Goal: Information Seeking & Learning: Learn about a topic

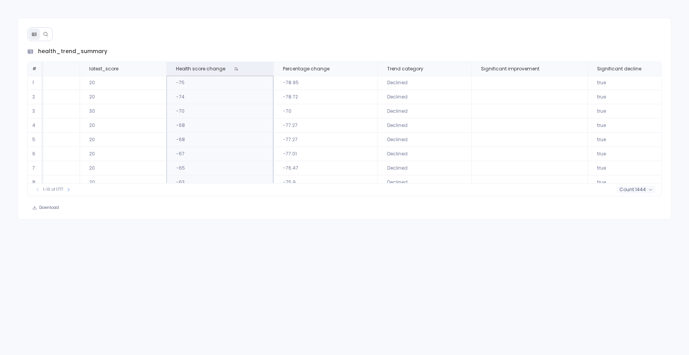
scroll to position [0, 594]
click at [368, 71] on icon at bounding box center [370, 68] width 5 height 5
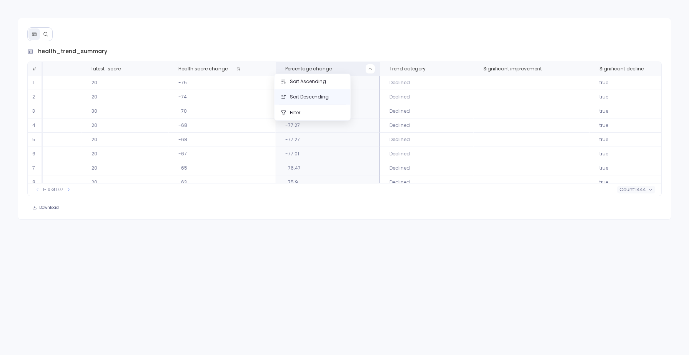
click at [307, 94] on button "Sort Descending" at bounding box center [312, 96] width 76 height 15
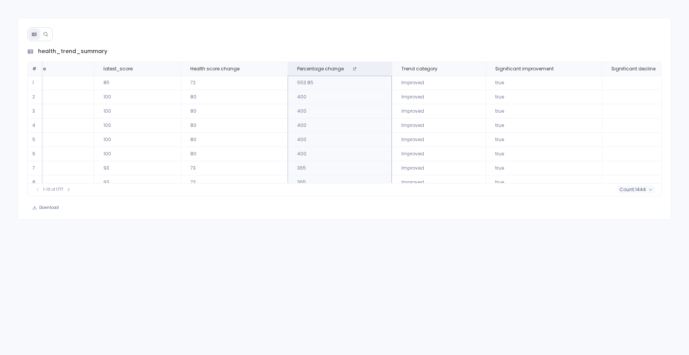
scroll to position [0, 754]
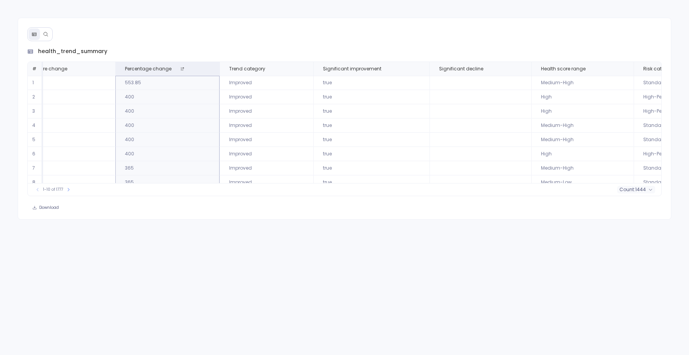
click at [462, 127] on td at bounding box center [480, 125] width 102 height 14
click at [429, 109] on td at bounding box center [480, 111] width 102 height 14
click at [229, 68] on span "Trend category" at bounding box center [247, 69] width 36 height 6
click at [301, 68] on icon at bounding box center [303, 68] width 5 height 5
click at [219, 116] on td "Improved" at bounding box center [266, 111] width 94 height 14
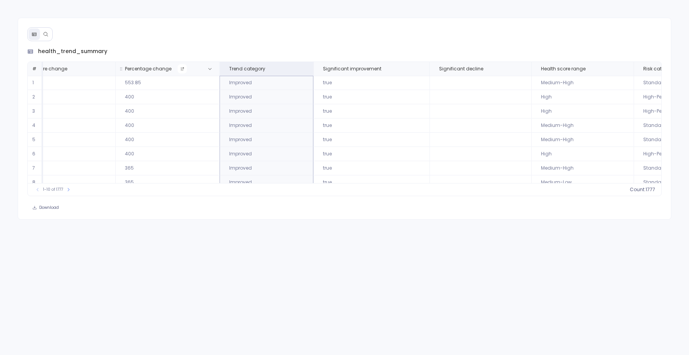
click at [180, 69] on icon at bounding box center [182, 68] width 5 height 5
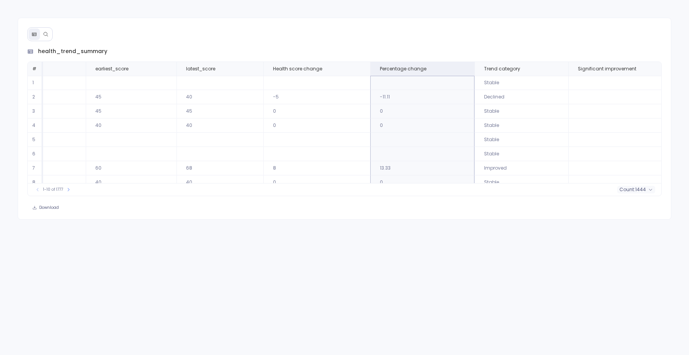
scroll to position [0, 503]
click at [550, 65] on button at bounding box center [554, 68] width 9 height 9
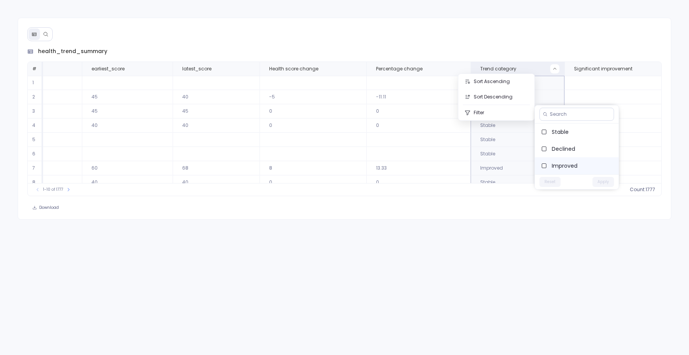
click at [561, 164] on span "Improved" at bounding box center [581, 166] width 61 height 8
click at [606, 181] on button "Apply" at bounding box center [603, 182] width 22 height 10
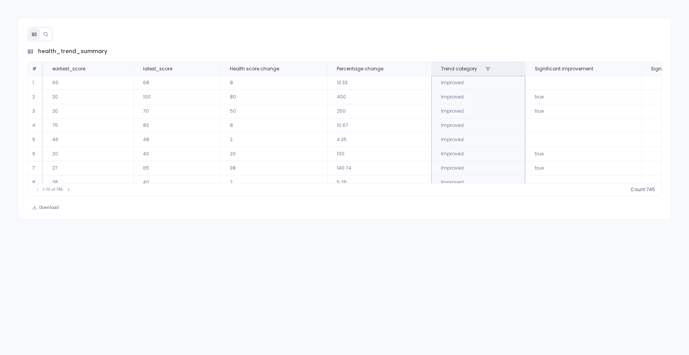
scroll to position [37, 543]
click at [483, 68] on button at bounding box center [487, 68] width 9 height 9
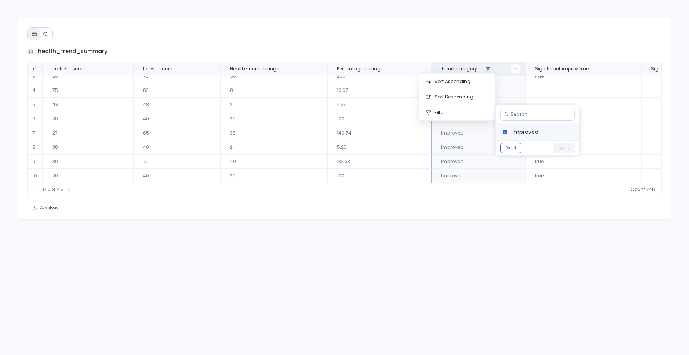
click at [518, 138] on label "Improved" at bounding box center [537, 131] width 84 height 17
click at [526, 136] on label "Improved" at bounding box center [537, 131] width 84 height 17
click at [510, 145] on button "Reset" at bounding box center [510, 148] width 21 height 10
click at [560, 148] on button "Apply" at bounding box center [564, 148] width 22 height 10
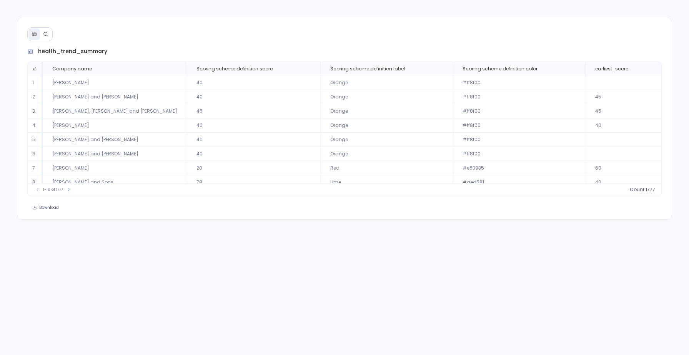
scroll to position [37, 0]
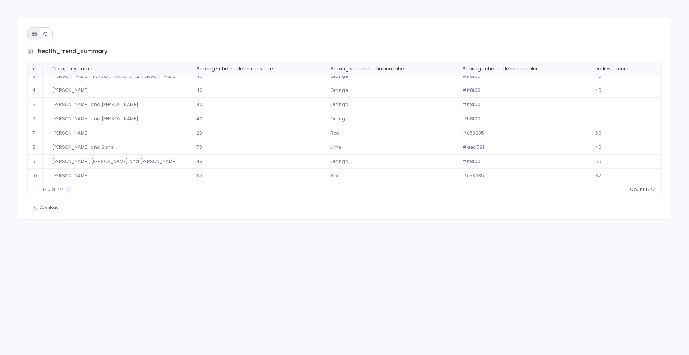
click at [66, 186] on button at bounding box center [69, 190] width 8 height 8
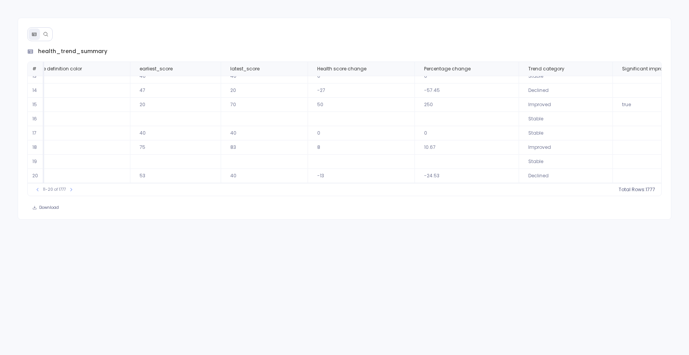
scroll to position [37, 458]
click at [517, 72] on th "Trend category" at bounding box center [564, 69] width 94 height 14
click at [599, 69] on icon at bounding box center [601, 68] width 5 height 5
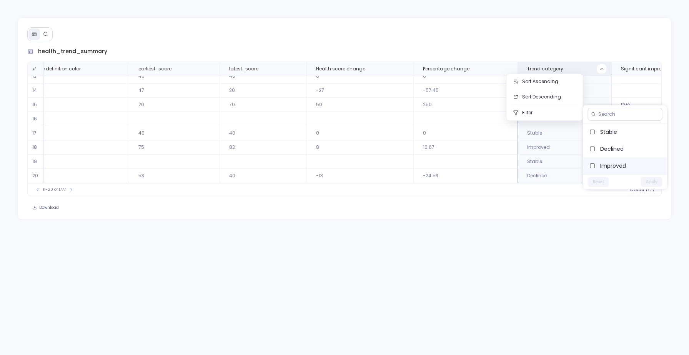
click at [606, 166] on span "Improved" at bounding box center [630, 166] width 61 height 8
click at [651, 181] on button "Apply" at bounding box center [651, 182] width 22 height 10
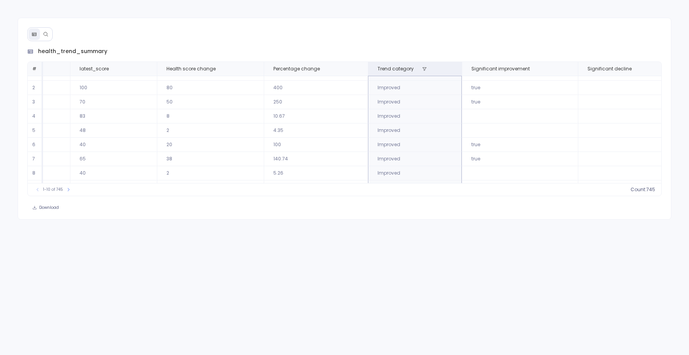
scroll to position [9, 591]
click at [462, 70] on button at bounding box center [466, 68] width 9 height 9
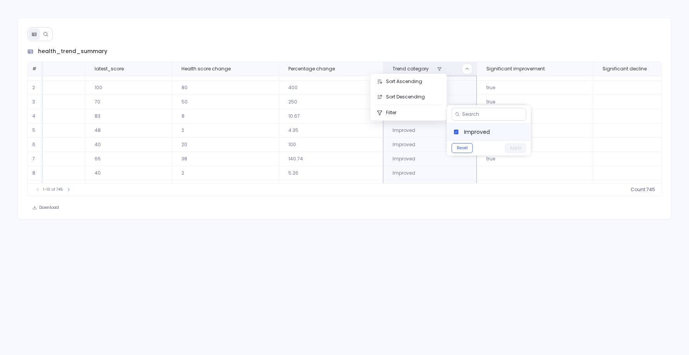
click at [465, 134] on span "Improved" at bounding box center [494, 132] width 61 height 8
click at [516, 146] on button "Apply" at bounding box center [515, 148] width 22 height 10
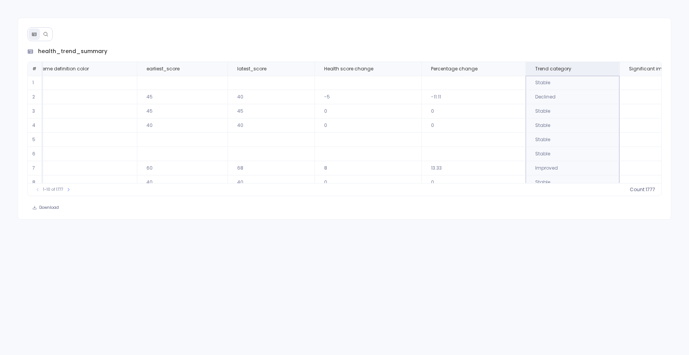
scroll to position [0, 450]
click at [604, 66] on button at bounding box center [608, 68] width 9 height 9
click at [607, 148] on span "Declined" at bounding box center [635, 149] width 61 height 8
click at [653, 183] on button "Apply" at bounding box center [657, 182] width 22 height 10
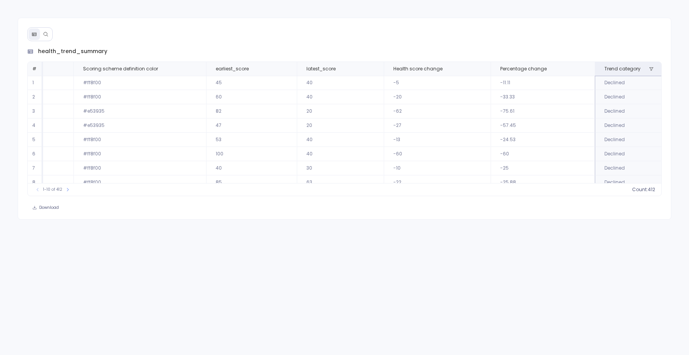
scroll to position [0, 380]
click at [648, 67] on icon at bounding box center [650, 68] width 5 height 5
click at [516, 133] on span "Declined" at bounding box center [544, 132] width 61 height 8
click at [560, 146] on button "Apply" at bounding box center [566, 148] width 22 height 10
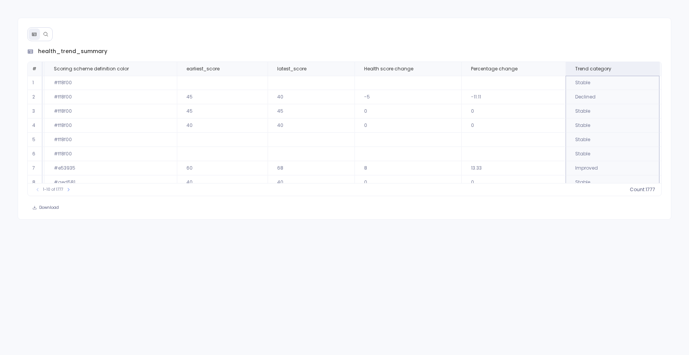
scroll to position [0, 410]
click at [644, 71] on button at bounding box center [648, 68] width 9 height 9
click at [494, 164] on span "Improved" at bounding box center [514, 166] width 61 height 8
click at [534, 181] on button "Apply" at bounding box center [536, 182] width 22 height 10
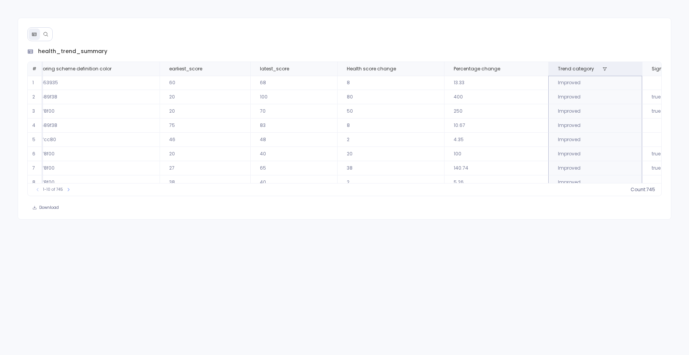
scroll to position [0, 427]
click at [601, 70] on icon at bounding box center [603, 68] width 4 height 3
click at [481, 132] on span "Improved" at bounding box center [497, 132] width 61 height 8
click at [518, 151] on button "Apply" at bounding box center [519, 148] width 22 height 10
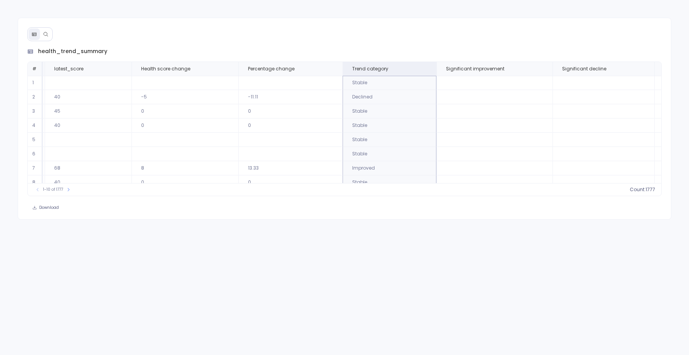
scroll to position [0, 645]
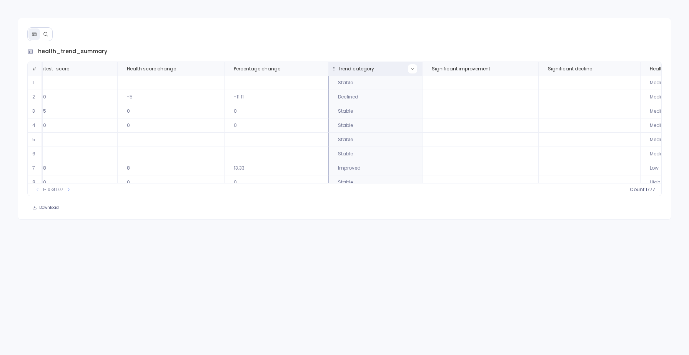
click at [408, 67] on button at bounding box center [412, 68] width 9 height 9
click at [413, 130] on span "Stable" at bounding box center [439, 132] width 61 height 8
click at [458, 181] on button "Apply" at bounding box center [461, 182] width 22 height 10
click at [373, 65] on button at bounding box center [377, 68] width 9 height 9
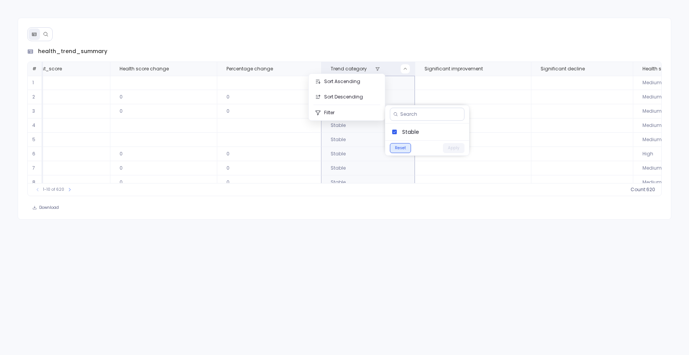
click at [399, 148] on button "Reset" at bounding box center [400, 148] width 21 height 10
click at [455, 147] on button "Apply" at bounding box center [454, 148] width 22 height 10
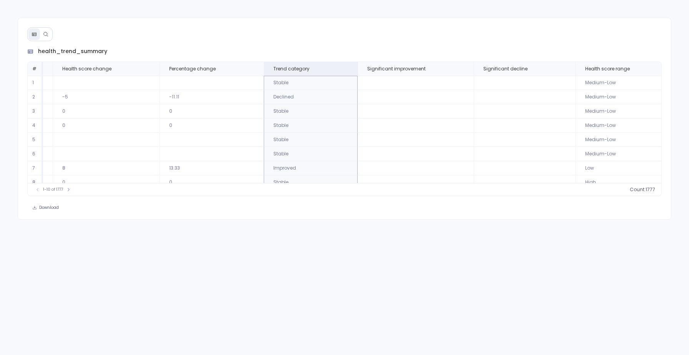
scroll to position [0, 754]
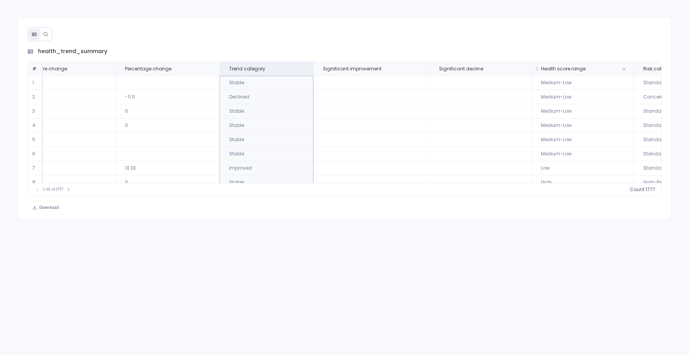
click at [564, 74] on th "Health score range" at bounding box center [582, 69] width 102 height 14
click at [621, 70] on icon at bounding box center [623, 68] width 5 height 5
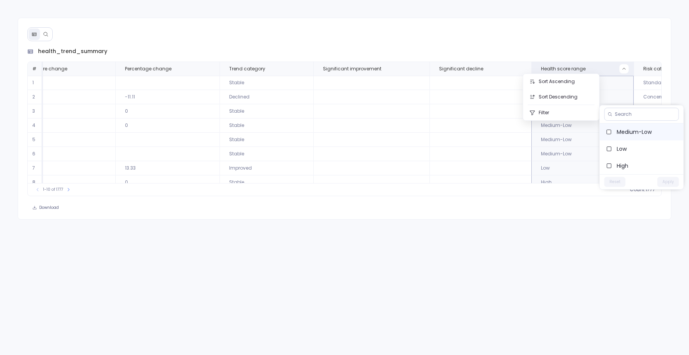
click at [628, 135] on span "Medium-Low" at bounding box center [646, 132] width 61 height 8
click at [662, 183] on button "Apply" at bounding box center [668, 182] width 22 height 10
click at [594, 68] on icon at bounding box center [596, 68] width 5 height 5
click at [622, 132] on span "Medium-Low" at bounding box center [646, 132] width 61 height 8
click at [670, 149] on button "Apply" at bounding box center [668, 148] width 22 height 10
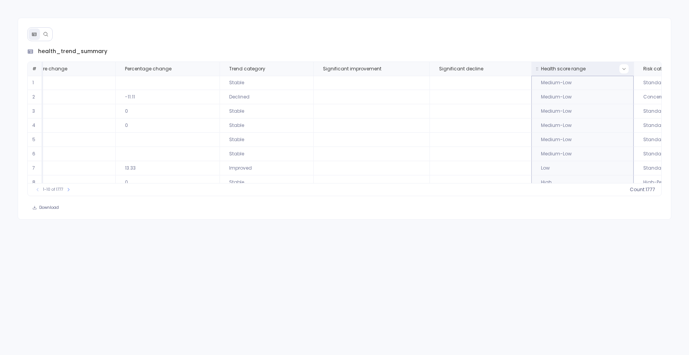
click at [621, 67] on icon at bounding box center [623, 68] width 5 height 5
click at [624, 165] on span "Medium-High" at bounding box center [646, 166] width 61 height 8
click at [670, 181] on button "Apply" at bounding box center [668, 182] width 22 height 10
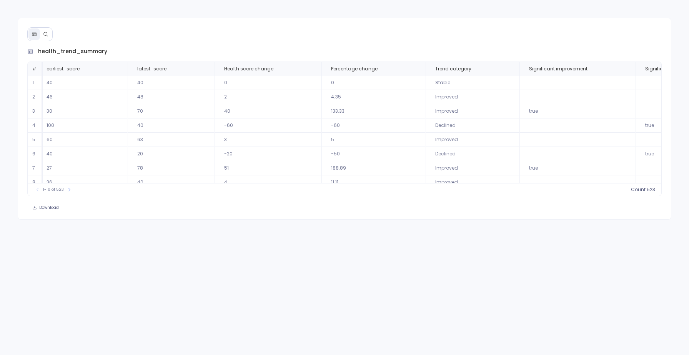
scroll to position [0, 754]
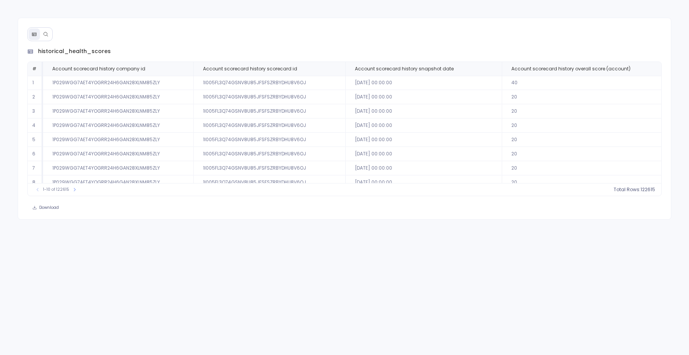
scroll to position [37, 168]
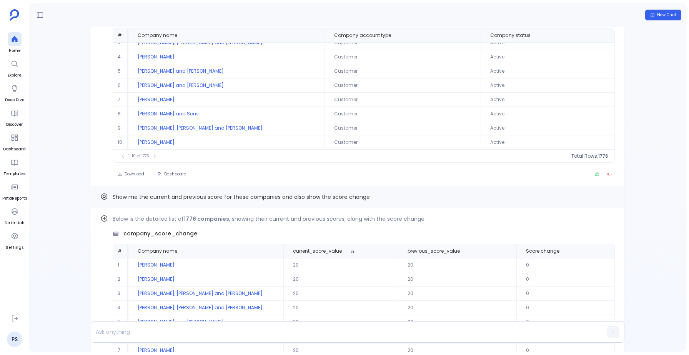
scroll to position [-157, 0]
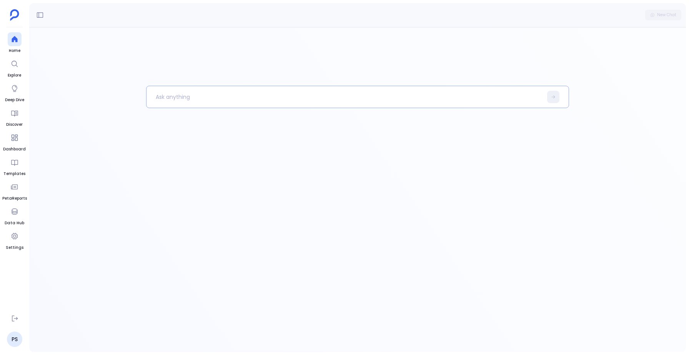
click at [206, 93] on p at bounding box center [344, 97] width 396 height 20
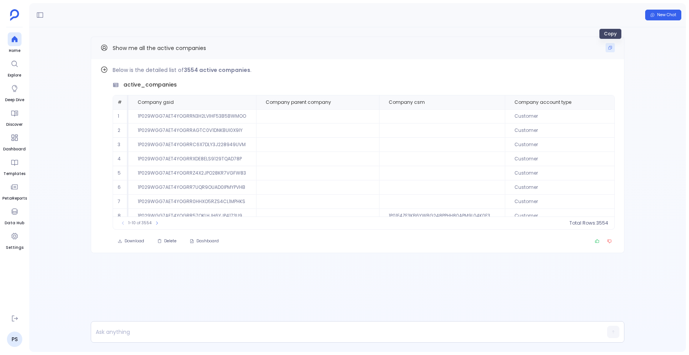
click at [613, 46] on button "Copy" at bounding box center [609, 47] width 9 height 9
click at [163, 237] on button "Delete" at bounding box center [166, 241] width 29 height 11
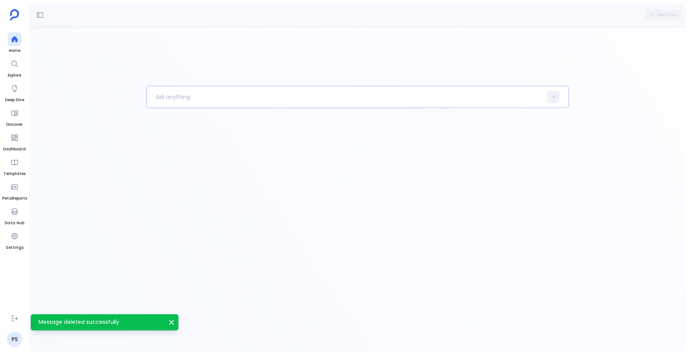
click at [232, 99] on p at bounding box center [344, 97] width 396 height 20
paste p
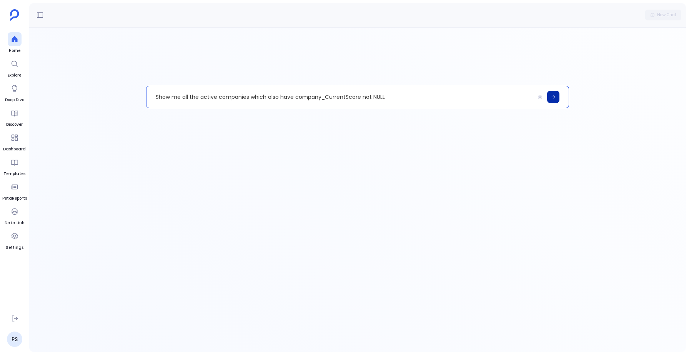
click at [552, 96] on icon at bounding box center [553, 97] width 5 height 5
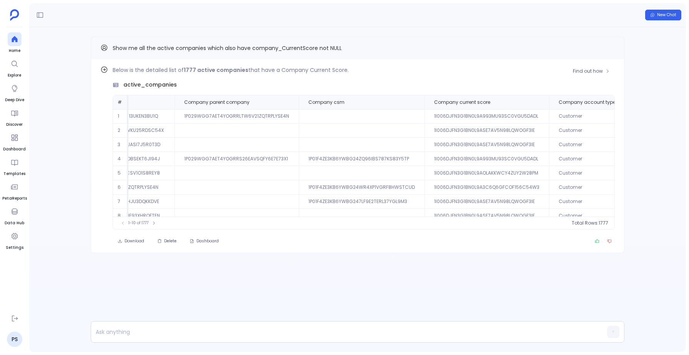
scroll to position [0, 520]
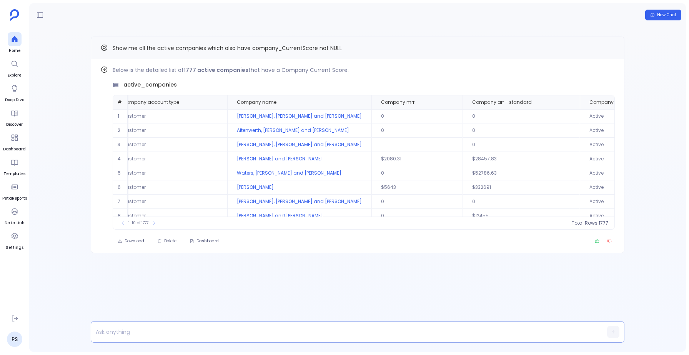
click at [179, 330] on p at bounding box center [342, 331] width 503 height 11
click at [125, 329] on p "i also want type__gc" at bounding box center [342, 331] width 503 height 11
click at [173, 327] on p "i also want their type__gc" at bounding box center [342, 331] width 503 height 11
click at [611, 332] on icon "button" at bounding box center [613, 331] width 4 height 5
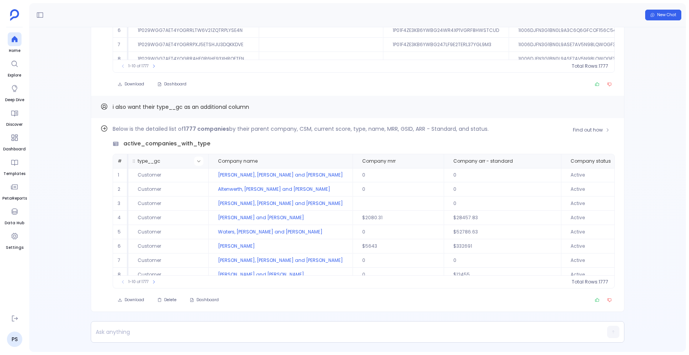
click at [199, 161] on icon at bounding box center [198, 161] width 3 height 2
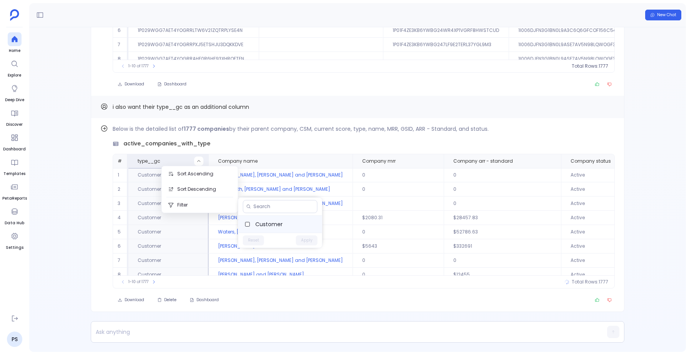
click at [265, 225] on span "Customer" at bounding box center [285, 224] width 61 height 8
click at [308, 238] on button "Apply" at bounding box center [307, 240] width 22 height 10
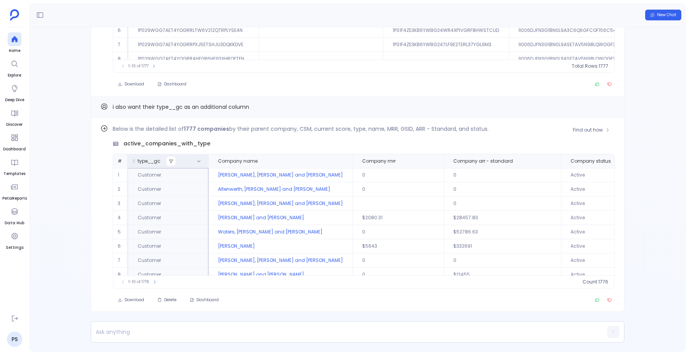
click at [169, 163] on icon at bounding box center [171, 161] width 5 height 5
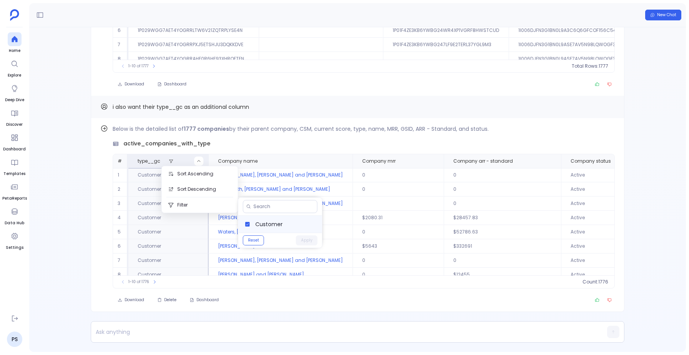
click at [258, 227] on span "Customer" at bounding box center [285, 224] width 61 height 8
click at [304, 239] on button "Apply" at bounding box center [307, 240] width 22 height 10
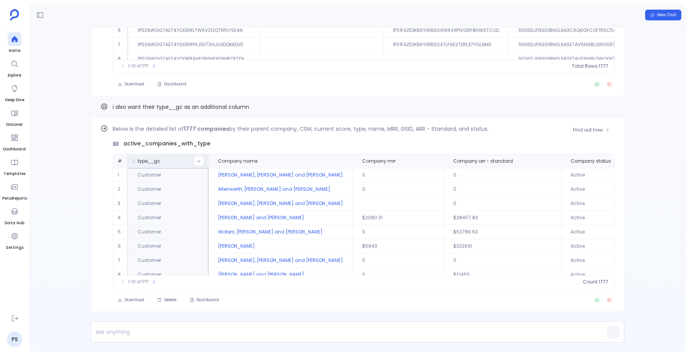
click at [203, 157] on button at bounding box center [198, 160] width 9 height 9
click at [196, 172] on button "Sort Ascending" at bounding box center [200, 173] width 76 height 15
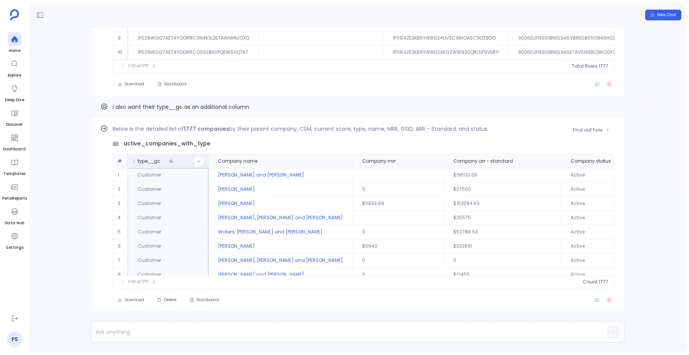
click at [199, 160] on icon at bounding box center [198, 161] width 5 height 5
click at [194, 191] on button "Sort Descending" at bounding box center [199, 188] width 76 height 15
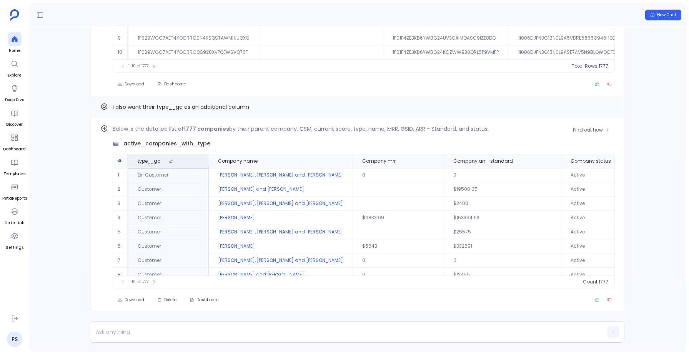
click at [167, 170] on td "Ex-Customer" at bounding box center [168, 175] width 80 height 14
click at [184, 161] on span "type__gc" at bounding box center [159, 161] width 56 height 6
click at [187, 148] on div "Below is the detailed list of 1777 companies by their parent company, CSM, curr…" at bounding box center [364, 206] width 502 height 164
click at [197, 161] on icon at bounding box center [198, 161] width 5 height 5
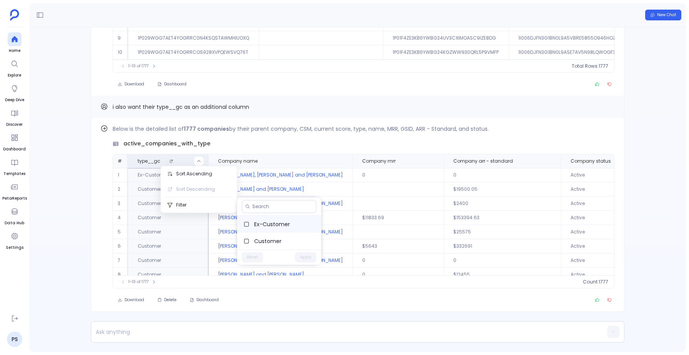
click at [278, 224] on span "Ex-Customer" at bounding box center [284, 224] width 61 height 8
click at [302, 256] on button "Apply" at bounding box center [306, 257] width 22 height 10
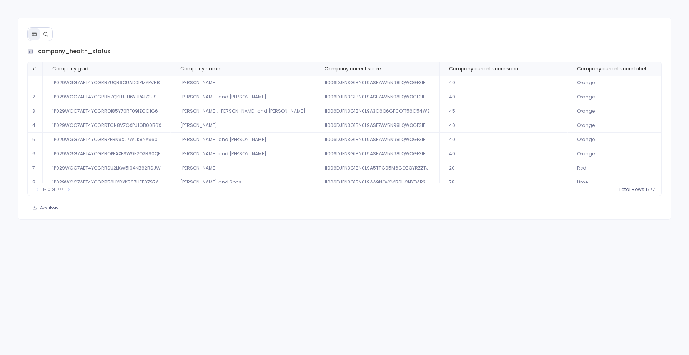
scroll to position [0, 104]
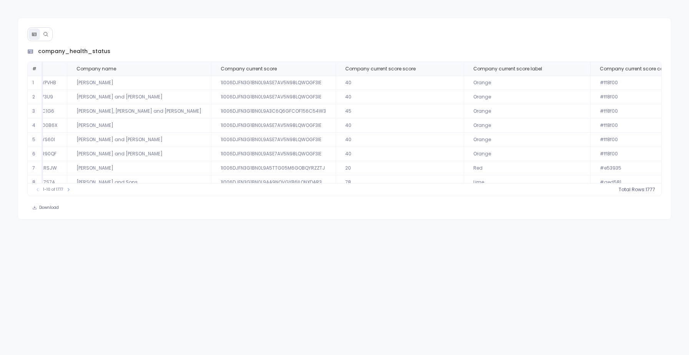
click at [41, 37] on button at bounding box center [46, 34] width 12 height 12
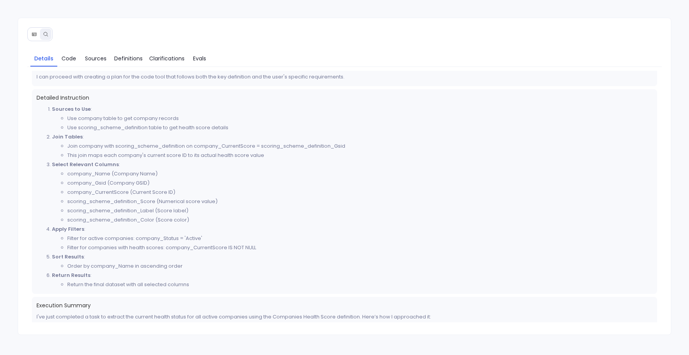
scroll to position [214, 0]
click at [185, 248] on li "Filter for companies with health scores: company_CurrentScore IS NOT NULL" at bounding box center [359, 246] width 585 height 9
copy li "company_CurrentScore"
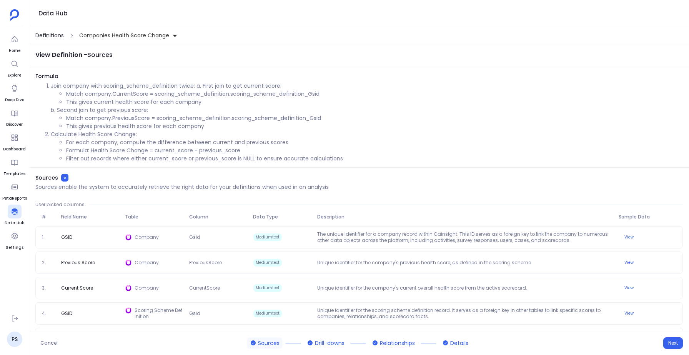
click at [43, 36] on span "Definitions" at bounding box center [49, 36] width 28 height 8
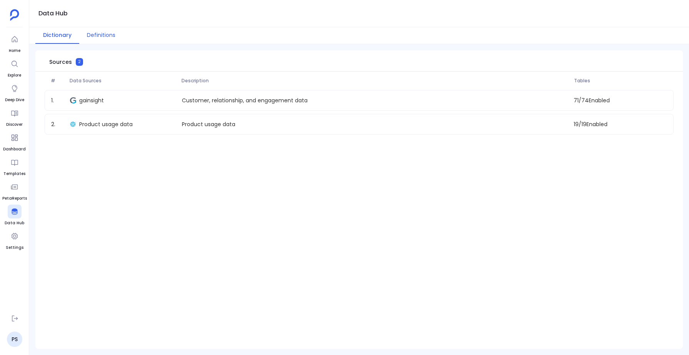
click at [100, 38] on button "Definitions" at bounding box center [101, 35] width 44 height 17
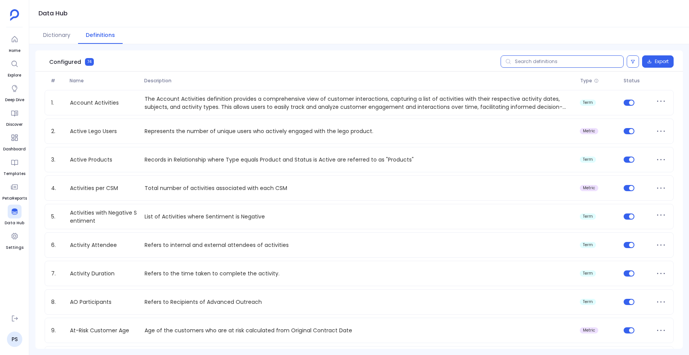
click at [531, 57] on input "text" at bounding box center [561, 61] width 123 height 12
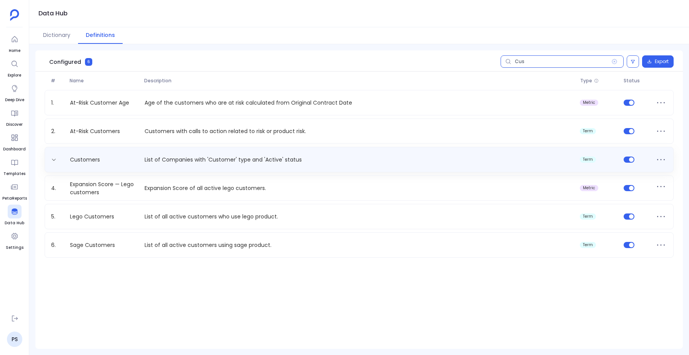
type input "Cus"
click at [153, 158] on p "List of Companies with 'Customer' type and 'Active' status" at bounding box center [358, 160] width 435 height 8
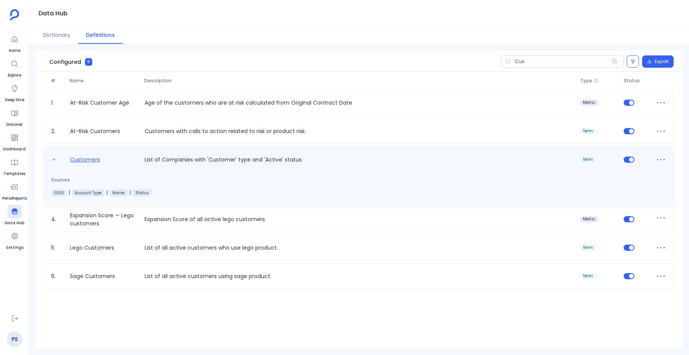
click at [88, 158] on link "Customers" at bounding box center [85, 161] width 36 height 12
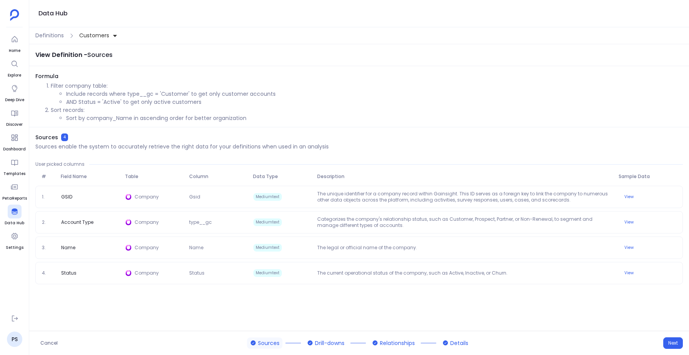
click at [139, 95] on li "Include records where type__gc = 'Customer' to get only customer accounts" at bounding box center [374, 94] width 616 height 8
copy li "type__gc"
click at [265, 56] on div "View Definition - Sources" at bounding box center [358, 55] width 659 height 22
